Goal: Task Accomplishment & Management: Complete application form

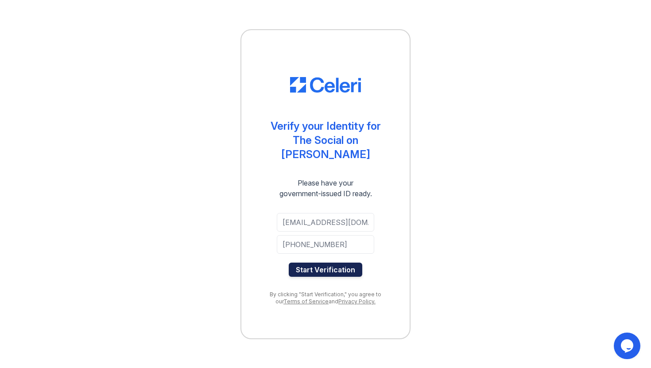
click at [341, 263] on button "Start Verification" at bounding box center [325, 270] width 73 height 14
